Goal: Transaction & Acquisition: Purchase product/service

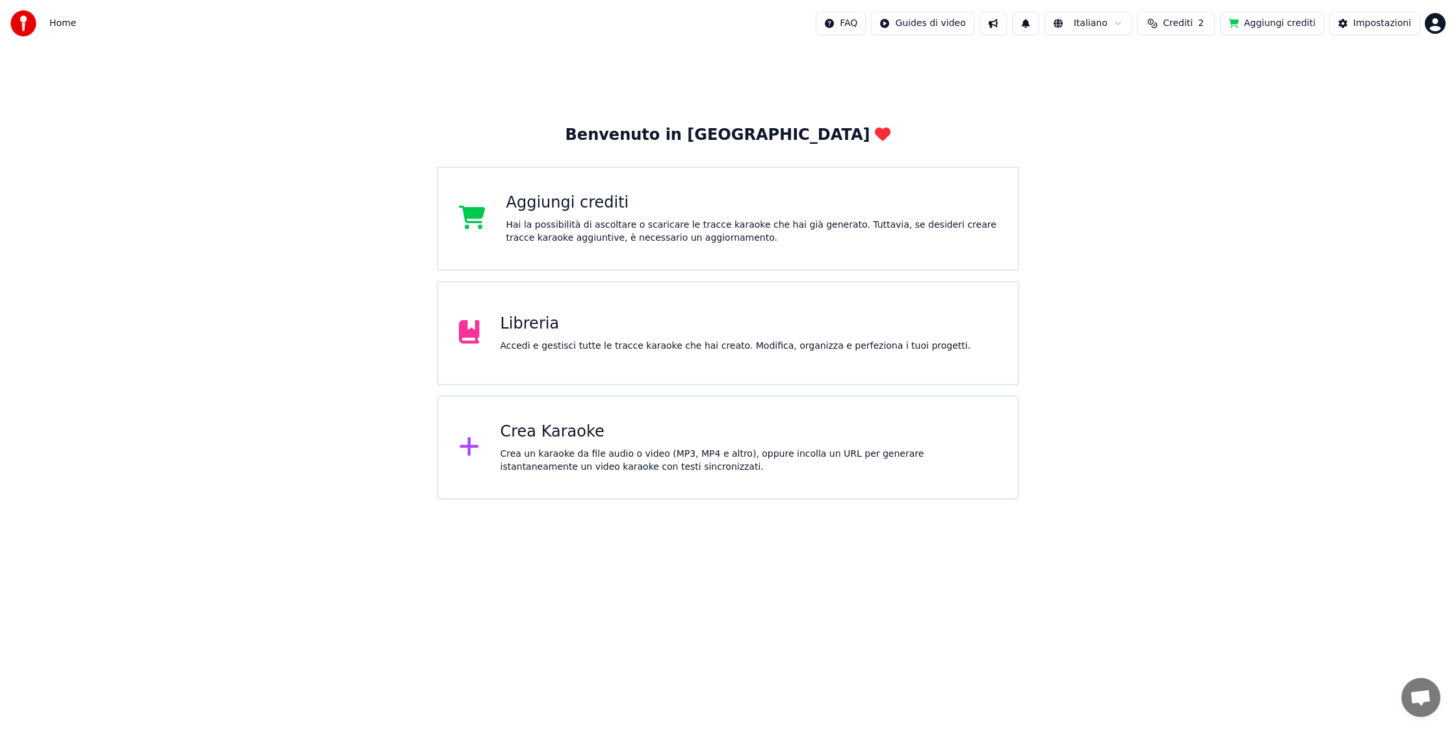
click at [610, 343] on div "Accedi e gestisci tutte le tracce karaoke che hai creato. Modifica, organizza e…" at bounding box center [736, 345] width 471 height 13
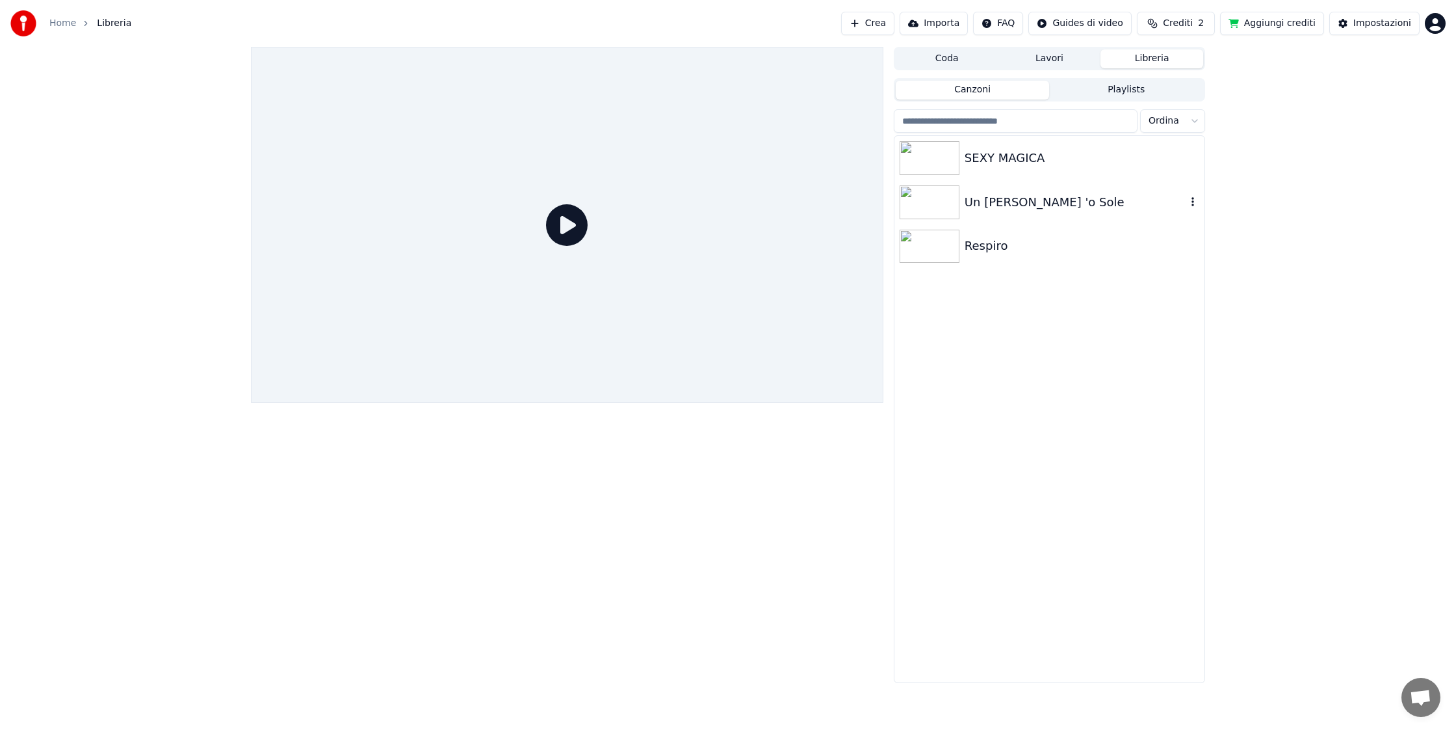
click at [1195, 202] on icon "button" at bounding box center [1193, 201] width 13 height 10
click at [1188, 269] on div "Apri Directory" at bounding box center [1198, 267] width 132 height 21
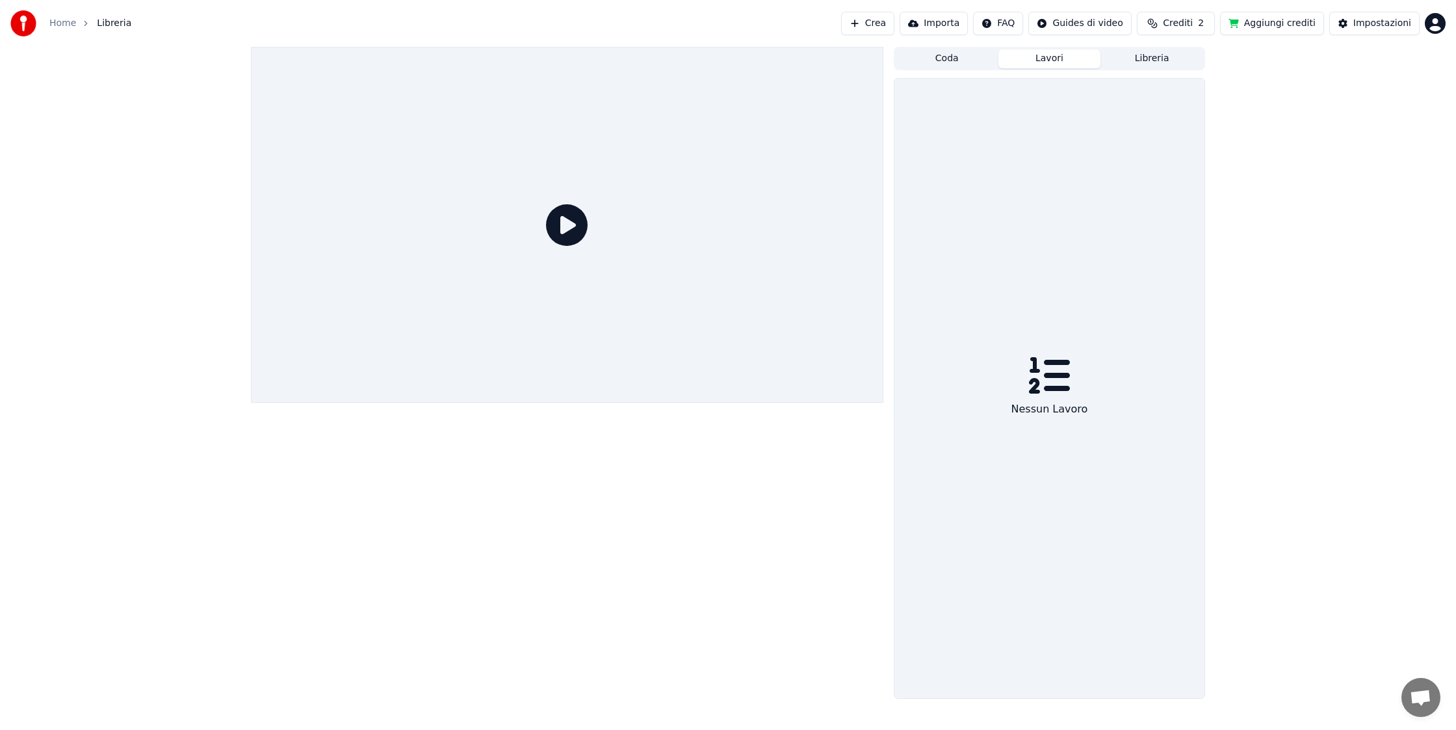
click at [1048, 60] on button "Lavori" at bounding box center [1050, 58] width 103 height 19
click at [948, 57] on button "Coda" at bounding box center [947, 58] width 103 height 19
click at [1156, 57] on button "Libreria" at bounding box center [1152, 58] width 103 height 19
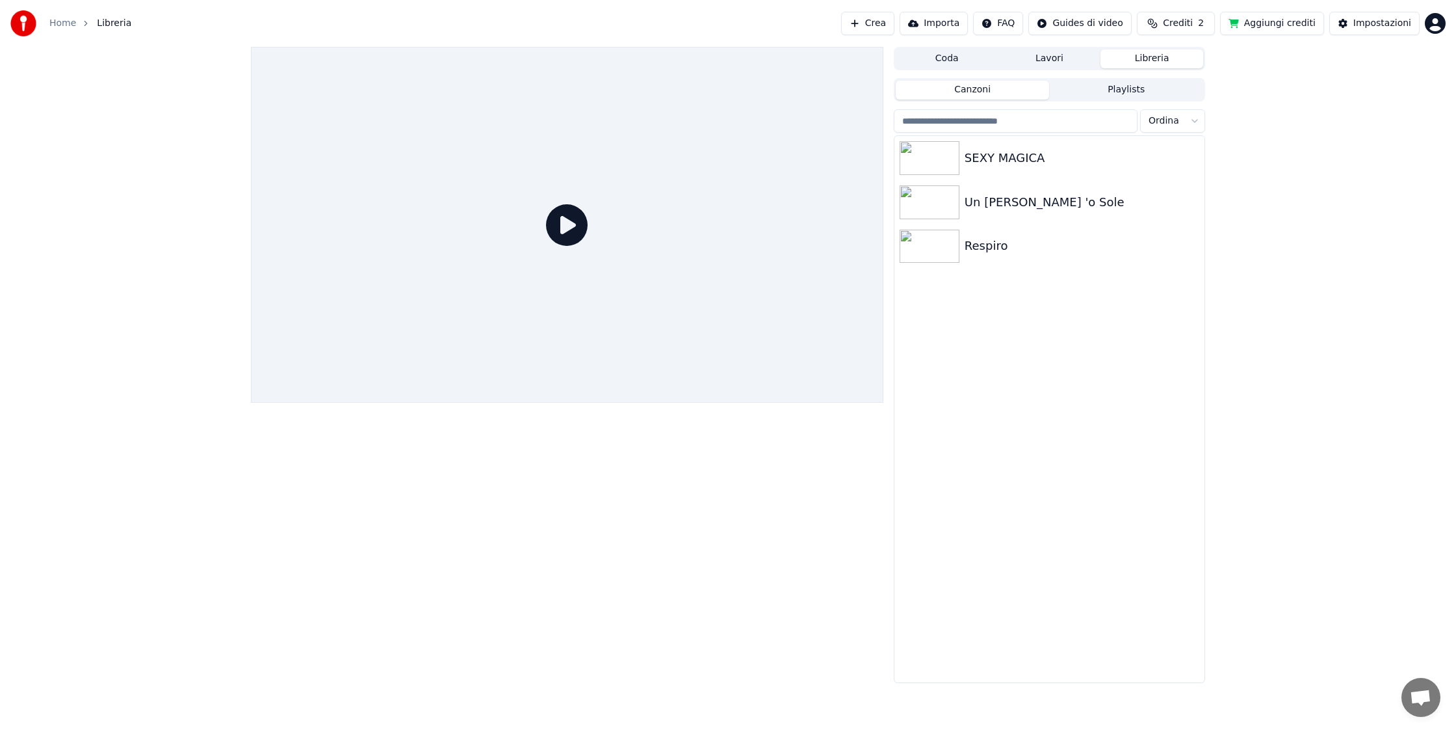
click at [1194, 121] on html "Home Libreria Crea Importa FAQ Guides di video Crediti 2 Aggiungi crediti Impos…" at bounding box center [728, 365] width 1456 height 730
click at [1192, 120] on html "Home Libreria Crea Importa FAQ Guides di video Crediti 2 Aggiungi crediti Impos…" at bounding box center [728, 365] width 1456 height 730
click at [1203, 27] on button "Crediti 2" at bounding box center [1176, 23] width 78 height 23
click at [1188, 124] on button "Aggiorna" at bounding box center [1182, 120] width 73 height 23
click at [1284, 20] on button "Aggiungi crediti" at bounding box center [1272, 23] width 104 height 23
